Goal: Task Accomplishment & Management: Manage account settings

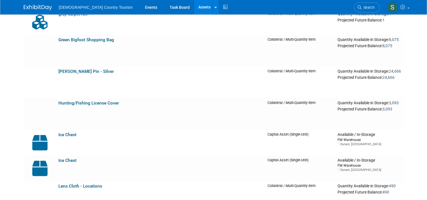
scroll to position [1298, 0]
click at [103, 103] on link "Hunting/Fishing License Cover" at bounding box center [88, 102] width 60 height 5
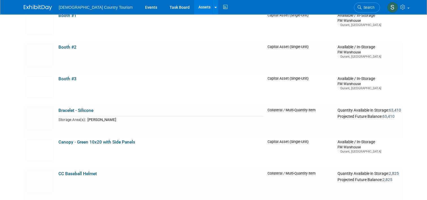
scroll to position [322, 0]
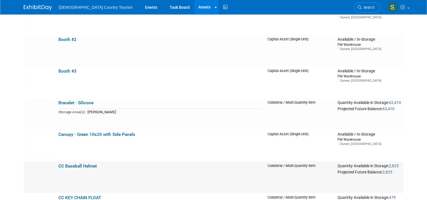
click at [71, 165] on link "CC Baseball Helmet" at bounding box center [77, 165] width 38 height 5
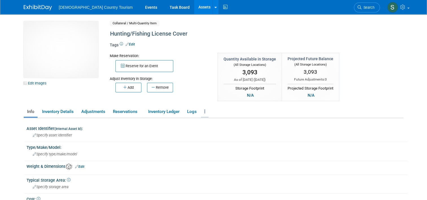
click at [202, 112] on link at bounding box center [205, 112] width 8 height 10
click at [216, 132] on link "Archive Asset" at bounding box center [225, 132] width 49 height 10
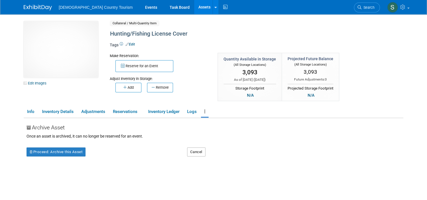
click at [200, 151] on button "Cancel" at bounding box center [196, 151] width 18 height 9
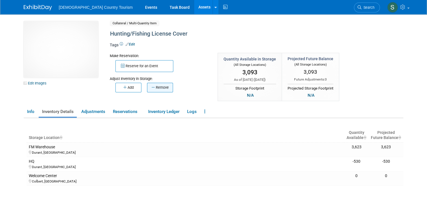
click at [159, 89] on button "Remove" at bounding box center [160, 88] width 26 height 10
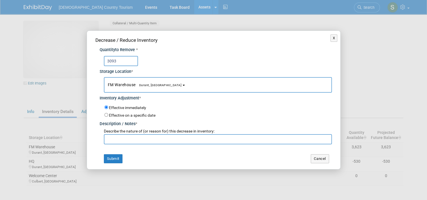
type input "3093"
click at [126, 140] on input "text" at bounding box center [218, 139] width 228 height 10
click at [122, 139] on input "given to wildlife dept for distribution" at bounding box center [218, 139] width 228 height 10
type input "given to cno wildlife dept for distribution"
click at [118, 159] on button "Submit" at bounding box center [113, 158] width 19 height 9
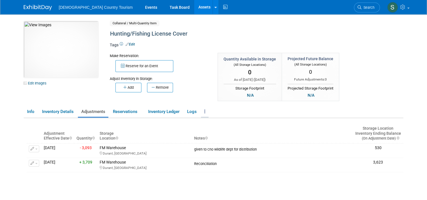
click at [204, 111] on icon at bounding box center [204, 111] width 1 height 4
click at [211, 131] on link "Archive Asset" at bounding box center [225, 132] width 49 height 10
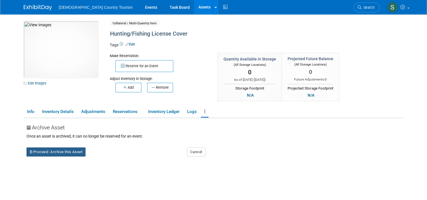
click at [70, 152] on button "Proceed: Archive this Asset" at bounding box center [56, 151] width 59 height 9
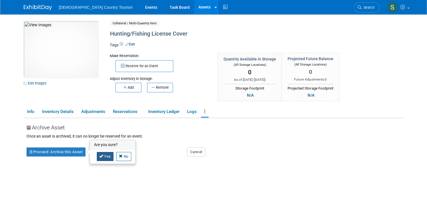
click at [99, 156] on icon at bounding box center [101, 156] width 4 height 4
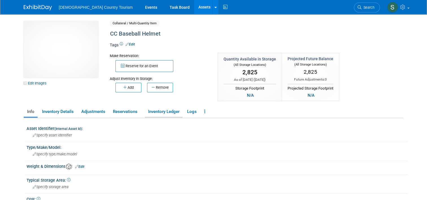
click at [163, 114] on link "Inventory Ledger" at bounding box center [164, 112] width 38 height 10
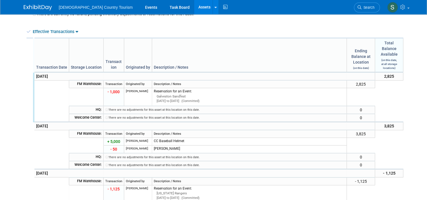
scroll to position [126, 0]
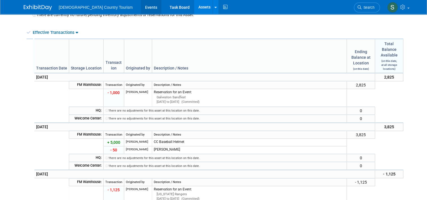
click at [141, 10] on link "Events" at bounding box center [151, 7] width 21 height 14
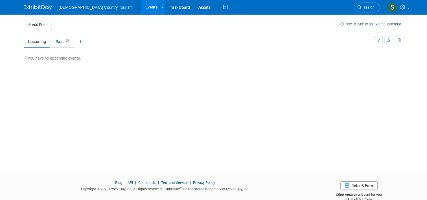
click at [57, 43] on link "Past 95" at bounding box center [62, 41] width 23 height 11
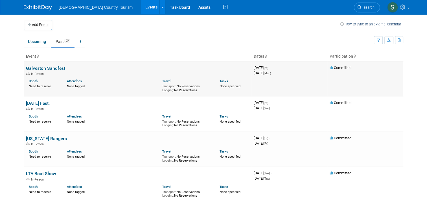
click at [54, 73] on div "In-Person" at bounding box center [137, 73] width 223 height 5
click at [52, 65] on td "Galveston Sandfest In-Person Booth Need to reserve Attendees None tagged Travel…" at bounding box center [138, 78] width 228 height 35
click at [51, 70] on link "Galveston Sandfest" at bounding box center [45, 67] width 39 height 5
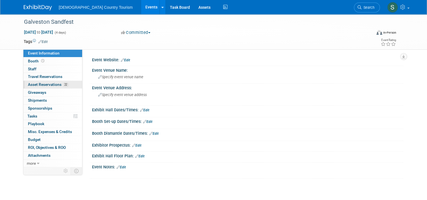
click at [56, 85] on span "Asset Reservations 22" at bounding box center [48, 84] width 41 height 5
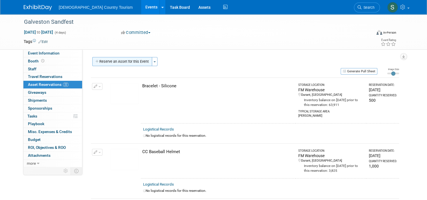
click at [118, 63] on button "Reserve an Asset for this Event" at bounding box center [122, 61] width 60 height 9
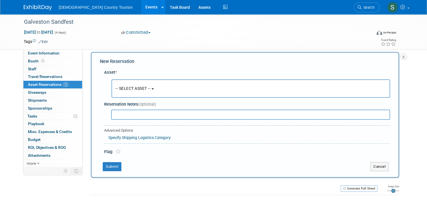
scroll to position [5, 0]
click at [132, 89] on span "-- SELECT ASSET --" at bounding box center [132, 88] width 35 height 5
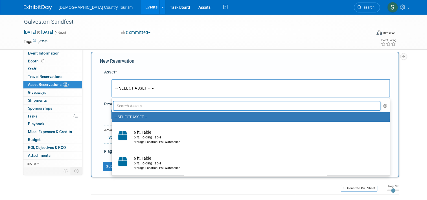
click at [137, 107] on input "text" at bounding box center [246, 106] width 267 height 10
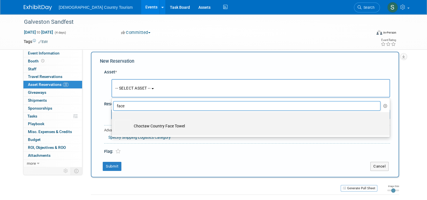
type input "face"
click at [145, 128] on td "Choctaw Country Face Towel" at bounding box center [255, 126] width 248 height 12
click at [113, 119] on input "Choctaw Country Face Towel" at bounding box center [111, 117] width 4 height 4
select select "10729631"
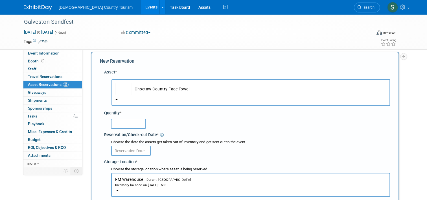
click at [137, 126] on input "text" at bounding box center [128, 124] width 35 height 10
type input "600"
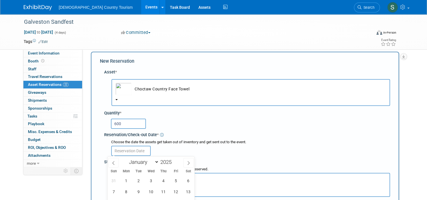
click at [134, 151] on input "text" at bounding box center [131, 151] width 40 height 10
click at [175, 189] on span "12" at bounding box center [175, 191] width 11 height 11
type input "Sep 12, 2025"
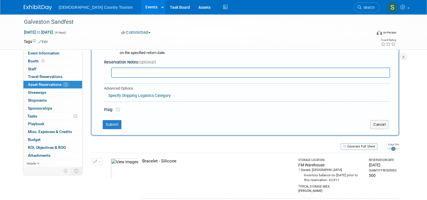
scroll to position [197, 0]
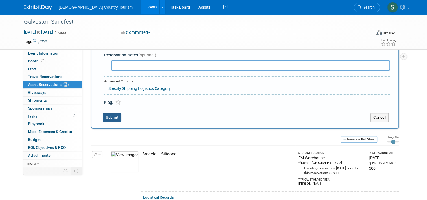
click at [112, 115] on button "Submit" at bounding box center [112, 117] width 19 height 9
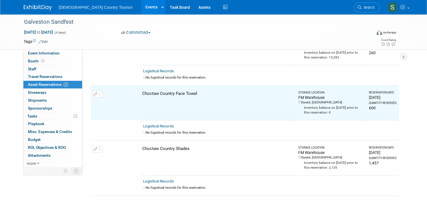
scroll to position [291, 0]
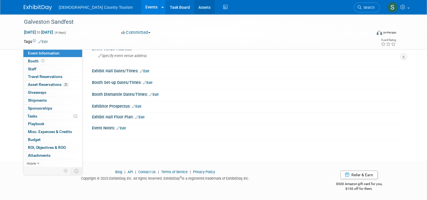
click at [194, 8] on link "Assets" at bounding box center [204, 7] width 21 height 14
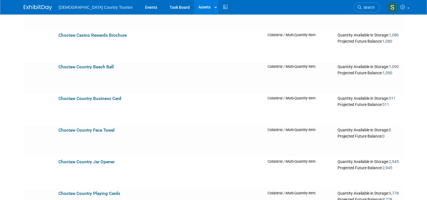
scroll to position [621, 0]
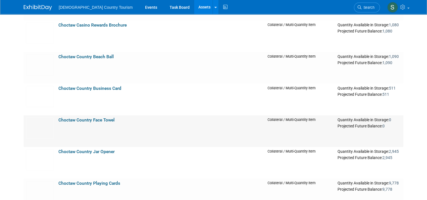
click at [92, 122] on link "Choctaw Country Face Towel" at bounding box center [86, 119] width 56 height 5
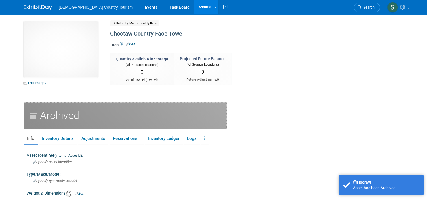
click at [194, 7] on link "Assets" at bounding box center [204, 7] width 21 height 14
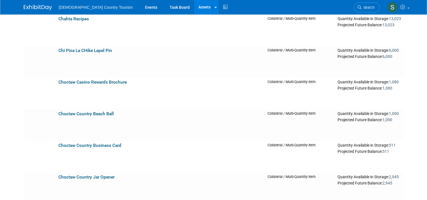
scroll to position [565, 0]
click at [72, 112] on link "Choctaw Country Beach Ball" at bounding box center [85, 113] width 55 height 5
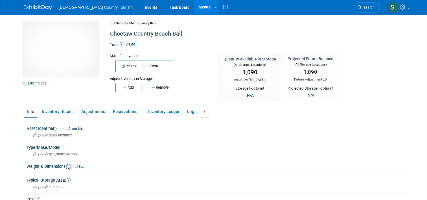
click at [203, 111] on link at bounding box center [205, 112] width 8 height 10
click at [210, 132] on link "Archive Asset" at bounding box center [225, 132] width 49 height 10
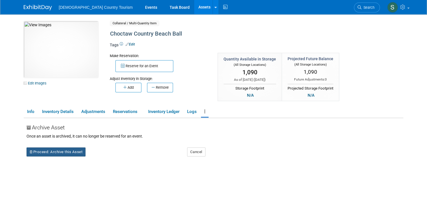
click at [68, 154] on button "Proceed: Archive this Asset" at bounding box center [56, 151] width 59 height 9
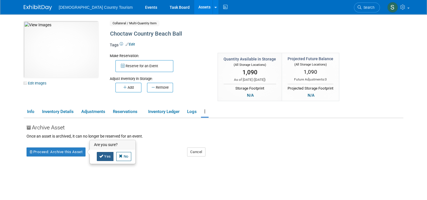
click at [103, 157] on link "Yes" at bounding box center [105, 156] width 17 height 9
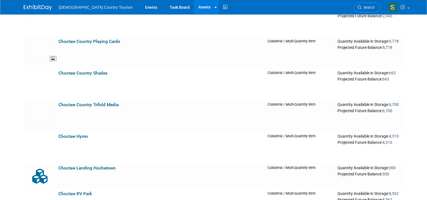
scroll to position [700, 0]
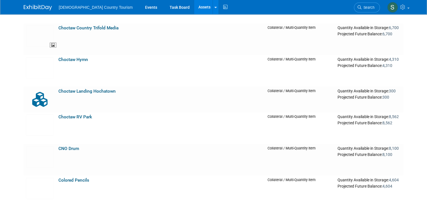
scroll to position [790, 0]
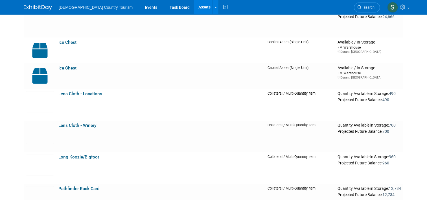
scroll to position [1389, 0]
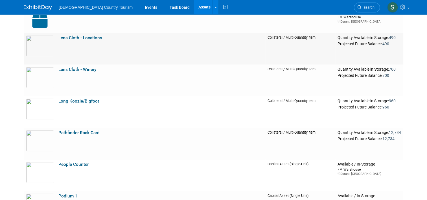
click at [75, 40] on link "Lens Cloth - Locations" at bounding box center [80, 37] width 44 height 5
click at [65, 41] on td "Lens Cloth - Locations" at bounding box center [160, 49] width 209 height 32
click at [70, 39] on link "Lens Cloth - Locations" at bounding box center [80, 37] width 44 height 5
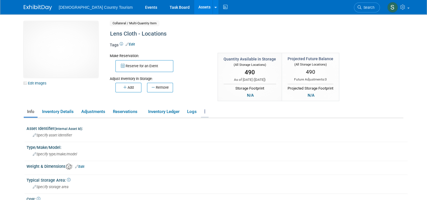
click at [205, 112] on link at bounding box center [205, 112] width 8 height 10
click at [216, 135] on link "Archive Asset" at bounding box center [225, 132] width 49 height 10
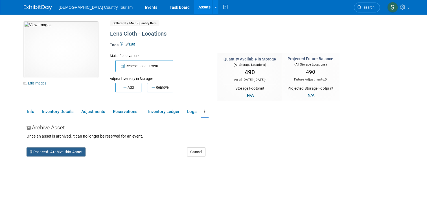
click at [51, 153] on button "Proceed: Archive this Asset" at bounding box center [56, 151] width 59 height 9
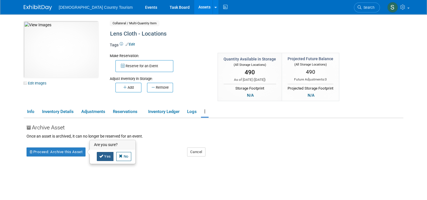
click at [104, 155] on link "Yes" at bounding box center [105, 156] width 17 height 9
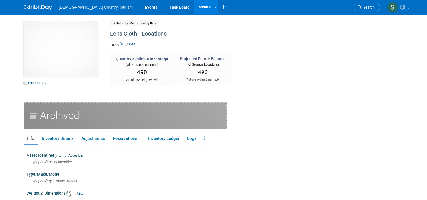
click at [204, 139] on icon at bounding box center [204, 138] width 1 height 4
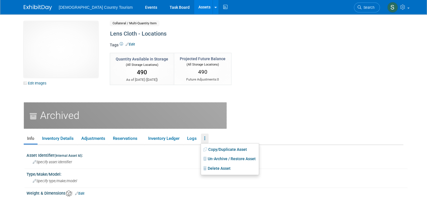
click at [265, 127] on div "5ffb139c-2670-405f-be3e-90609c63e944.png Edit Images Collateral / Multi-Quantit…" at bounding box center [214, 150] width 380 height 258
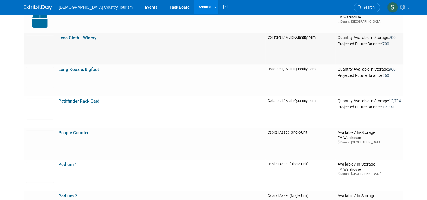
click at [71, 37] on link "Lens Cloth - Winery" at bounding box center [77, 37] width 38 height 5
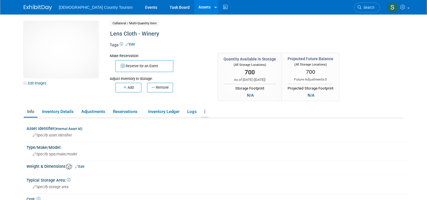
click at [204, 112] on icon at bounding box center [204, 111] width 1 height 4
click at [210, 132] on link "Archive Asset" at bounding box center [225, 132] width 49 height 10
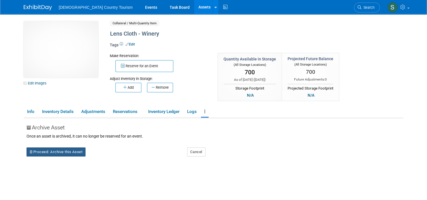
click at [56, 150] on button "Proceed: Archive this Asset" at bounding box center [56, 151] width 59 height 9
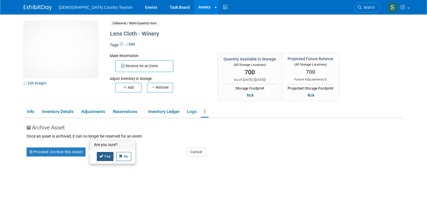
click at [100, 159] on link "Yes" at bounding box center [105, 156] width 17 height 9
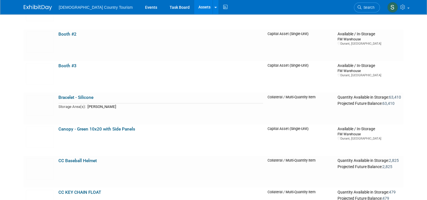
scroll to position [344, 0]
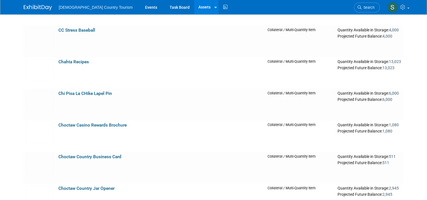
scroll to position [536, 0]
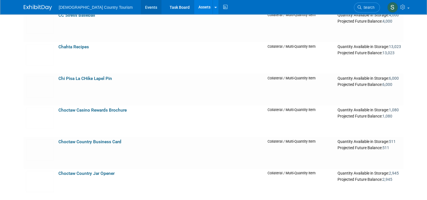
click at [141, 8] on link "Events" at bounding box center [151, 7] width 21 height 14
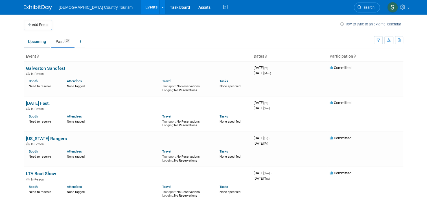
click at [34, 41] on link "Upcoming" at bounding box center [37, 41] width 27 height 11
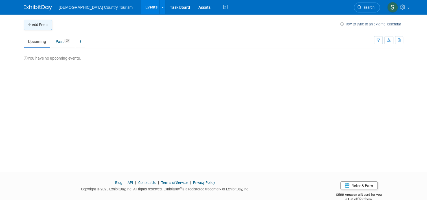
click at [38, 25] on button "Add Event" at bounding box center [38, 25] width 28 height 10
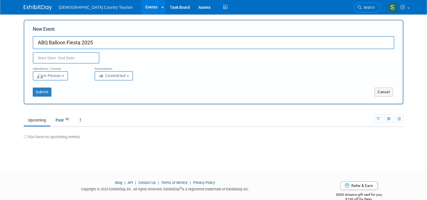
type input "ABQ Balloon Fiesta 2025"
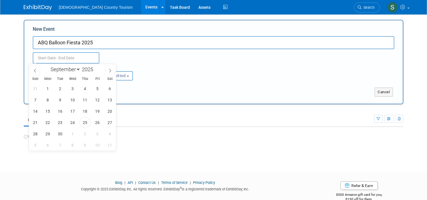
click at [48, 58] on input "text" at bounding box center [66, 57] width 67 height 11
click at [73, 134] on span "1" at bounding box center [72, 133] width 11 height 11
type input "[DATE] to [DATE]"
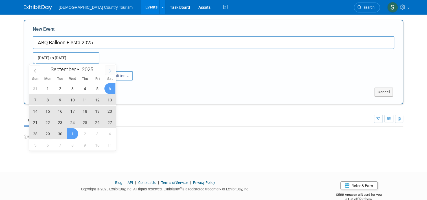
click at [111, 71] on icon at bounding box center [110, 71] width 2 height 4
select select "9"
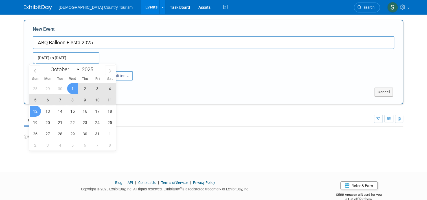
drag, startPoint x: 52, startPoint y: 111, endPoint x: 37, endPoint y: 111, distance: 15.3
click at [37, 111] on span "12" at bounding box center [35, 111] width 11 height 11
type input "[DATE] to [DATE]"
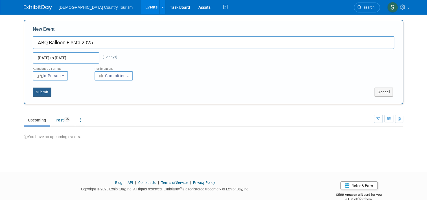
click at [43, 91] on button "Submit" at bounding box center [42, 91] width 19 height 9
click at [40, 94] on button "Submit" at bounding box center [42, 91] width 19 height 9
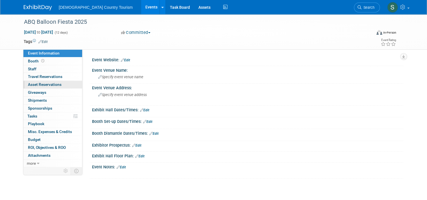
click at [52, 81] on link "0 Asset Reservations 0" at bounding box center [52, 85] width 59 height 8
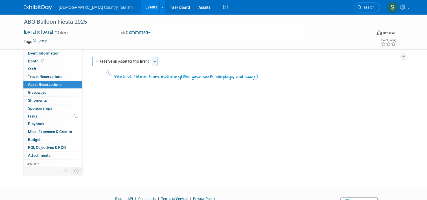
click at [152, 62] on button "Toggle Dropdown" at bounding box center [155, 61] width 6 height 9
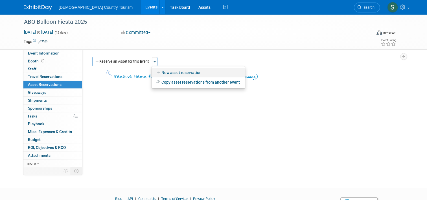
click at [160, 73] on link "New asset reservation" at bounding box center [198, 73] width 93 height 10
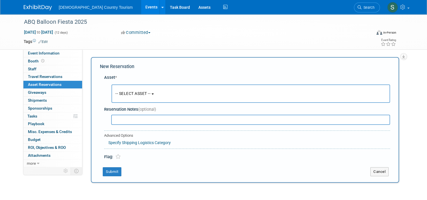
scroll to position [5, 0]
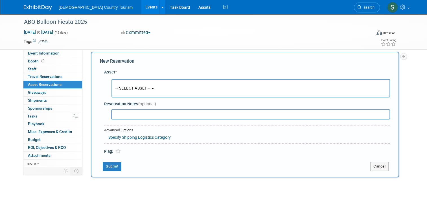
click at [152, 89] on button "-- SELECT ASSET --" at bounding box center [250, 88] width 279 height 18
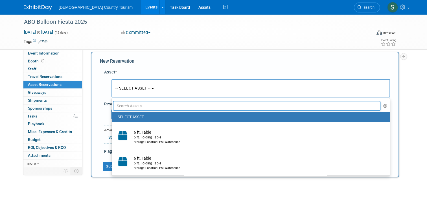
click at [152, 105] on input "text" at bounding box center [246, 106] width 267 height 10
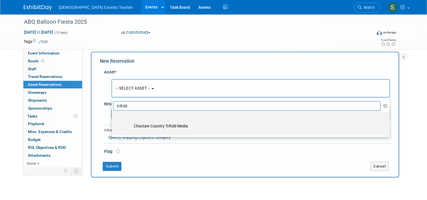
type input "trifold"
click at [150, 124] on td "Choctaw Country Trifold Media" at bounding box center [255, 126] width 248 height 12
click at [113, 119] on input "Choctaw Country Trifold Media" at bounding box center [111, 117] width 4 height 4
select select "10717842"
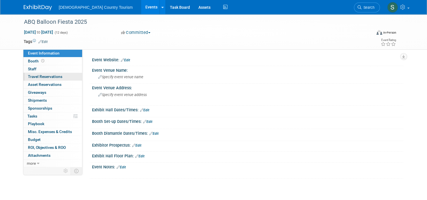
click at [56, 80] on link "0 Travel Reservations 0" at bounding box center [52, 77] width 59 height 8
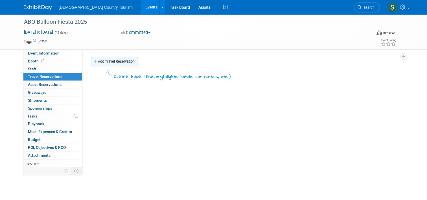
click at [116, 61] on link "Add Travel Reservation" at bounding box center [114, 61] width 47 height 9
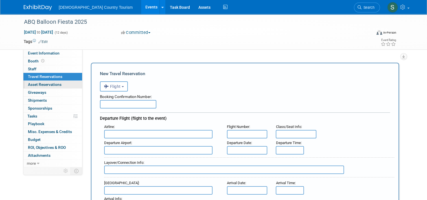
click at [66, 87] on link "0 Asset Reservations 0" at bounding box center [52, 85] width 59 height 8
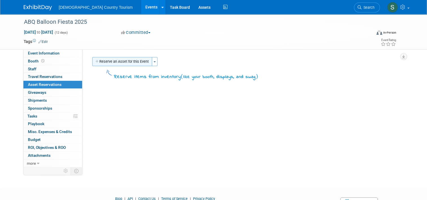
click at [127, 61] on button "Reserve an Asset for this Event" at bounding box center [122, 61] width 60 height 9
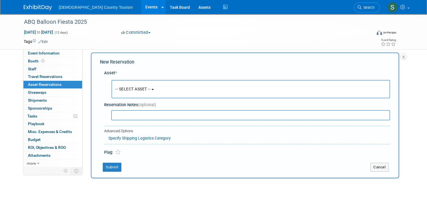
scroll to position [5, 0]
click at [134, 88] on span "-- SELECT ASSET --" at bounding box center [132, 88] width 35 height 5
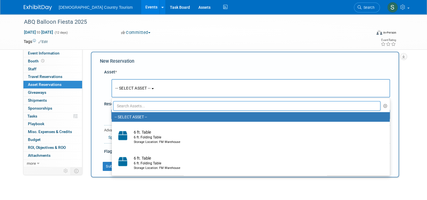
click at [138, 108] on input "text" at bounding box center [246, 106] width 267 height 10
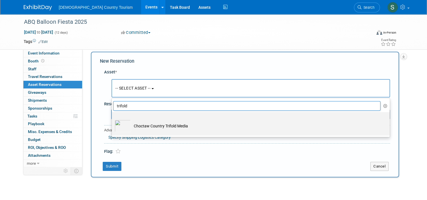
type input "trifold"
click at [139, 124] on td "Choctaw Country Trifold Media" at bounding box center [255, 126] width 248 height 12
click at [113, 119] on input "Choctaw Country Trifold Media" at bounding box center [111, 117] width 4 height 4
select select "10717842"
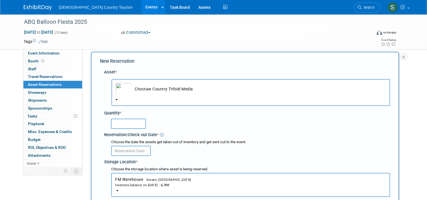
click at [130, 124] on input "text" at bounding box center [128, 124] width 35 height 10
type input "2400"
click at [133, 150] on input "text" at bounding box center [131, 151] width 40 height 10
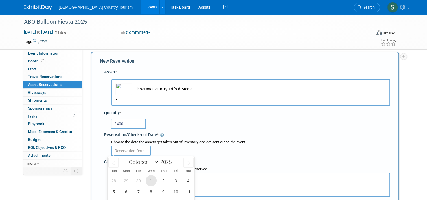
click at [153, 183] on span "1" at bounding box center [151, 180] width 11 height 11
type input "[DATE]"
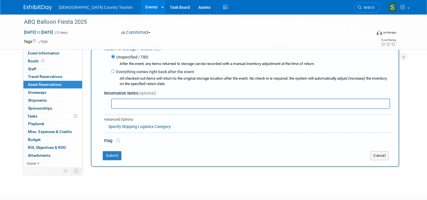
scroll to position [163, 0]
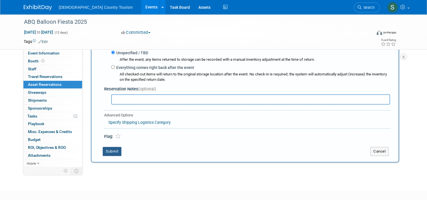
click at [103, 151] on button "Submit" at bounding box center [112, 151] width 19 height 9
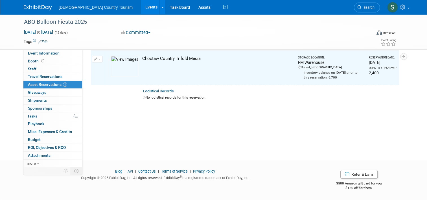
scroll to position [7, 0]
